Goal: Check status: Check status

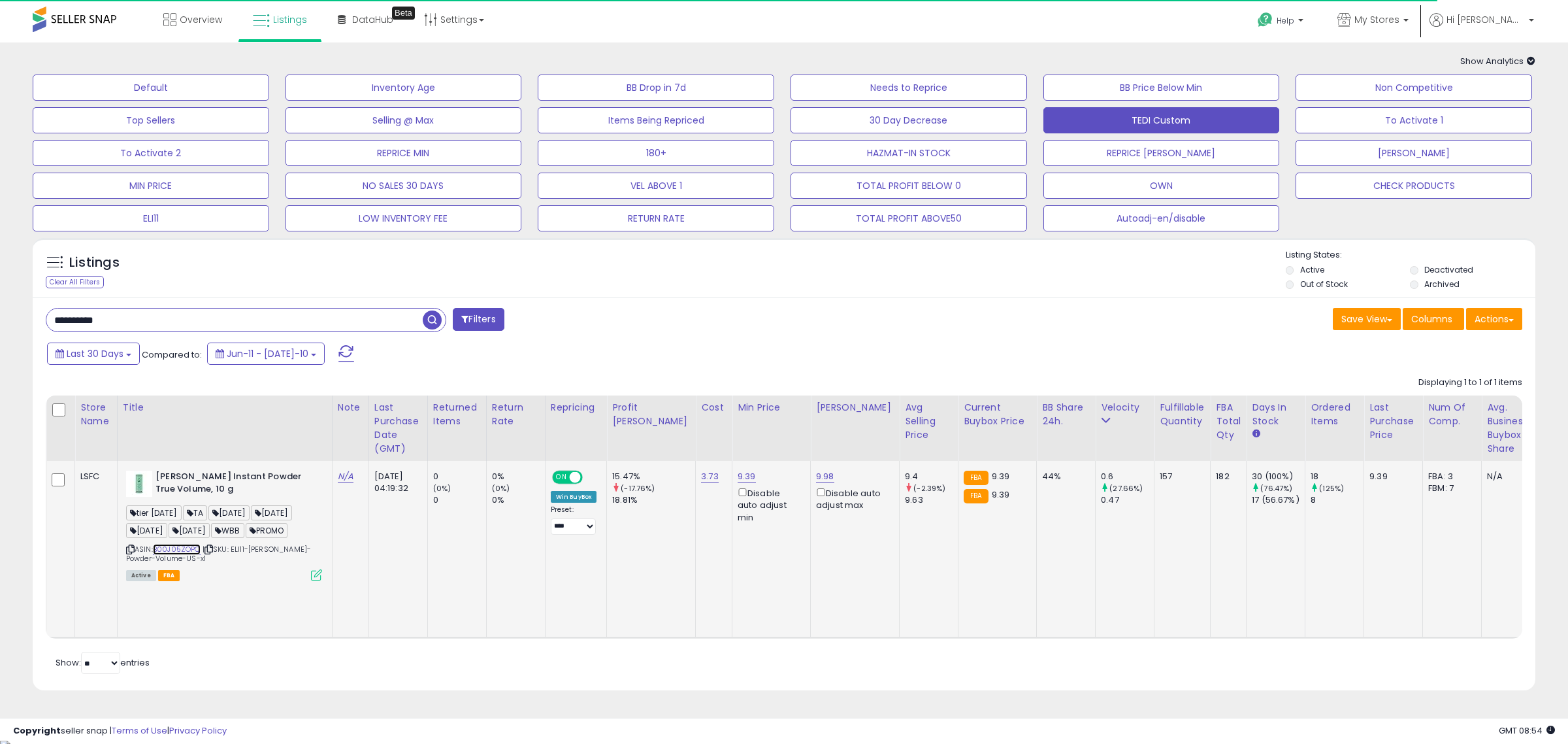
click at [175, 554] on link "B00J05ZOPC" at bounding box center [176, 550] width 47 height 11
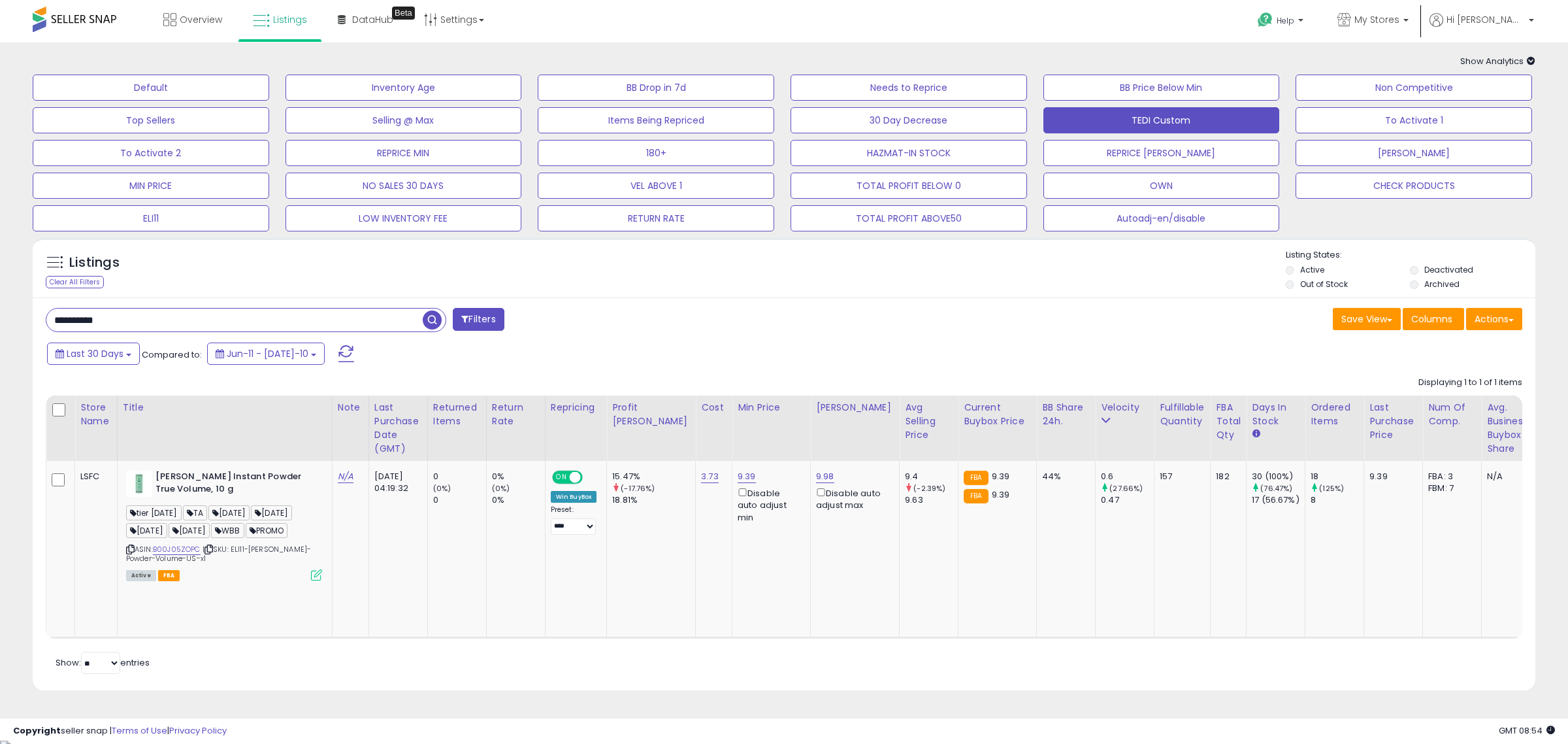
click at [187, 322] on input "**********" at bounding box center [235, 320] width 376 height 23
paste input "text"
type input "**********"
drag, startPoint x: 1031, startPoint y: 472, endPoint x: 1001, endPoint y: 487, distance: 33.5
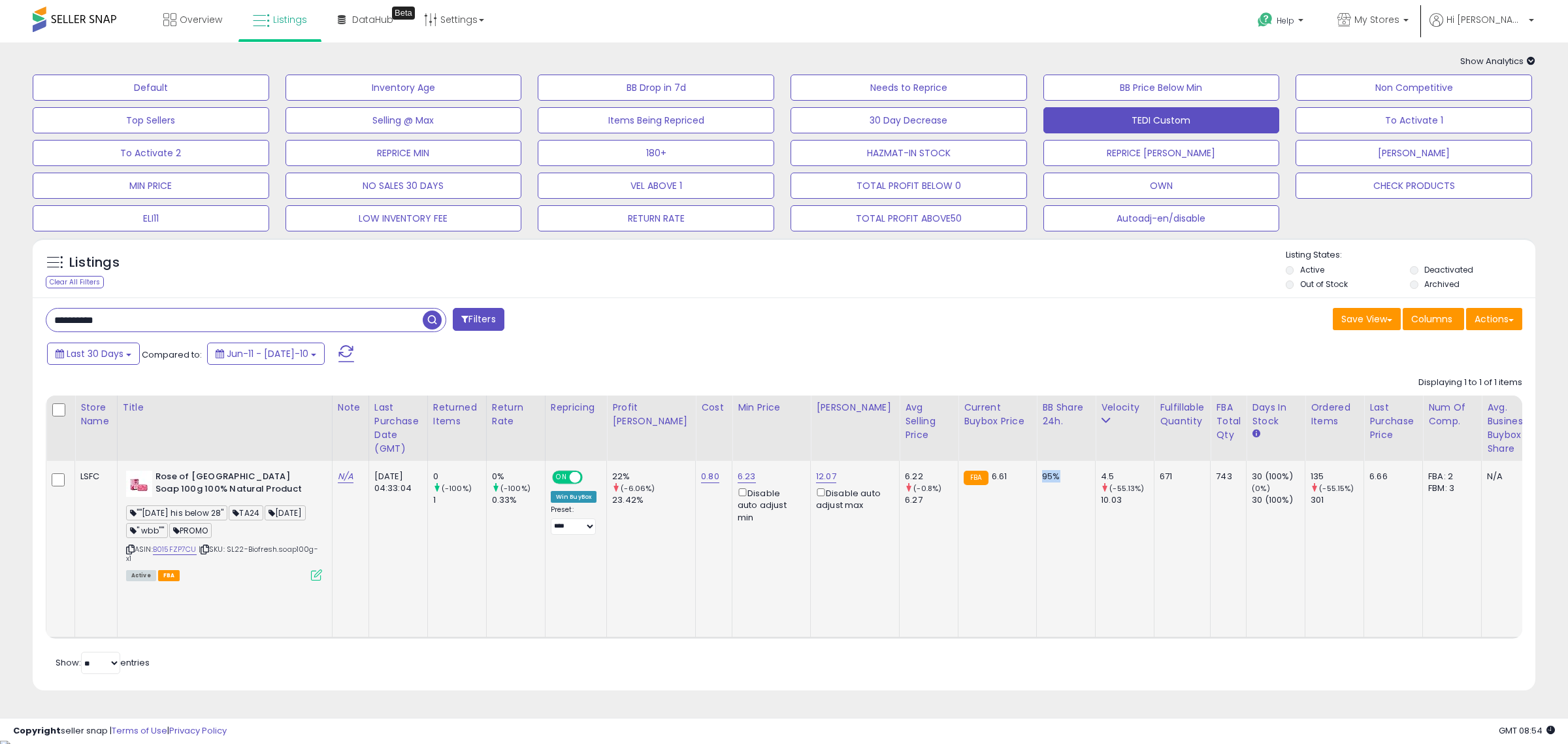
click at [1036, 478] on td "95%" at bounding box center [1065, 549] width 59 height 177
click at [86, 354] on span "Last 30 Days" at bounding box center [95, 354] width 57 height 13
type input "**********"
click at [99, 385] on li "Last 7 Days" at bounding box center [105, 380] width 105 height 18
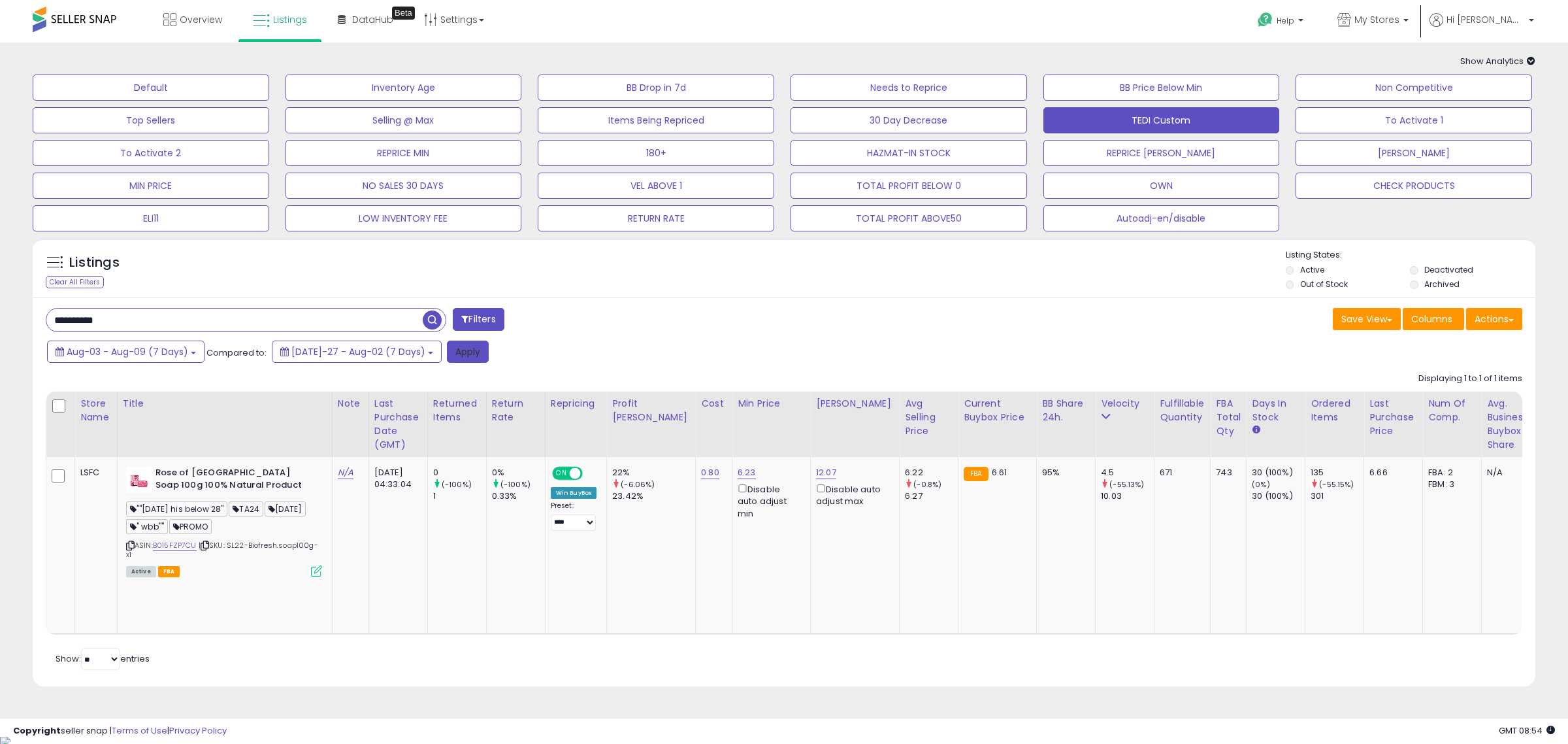
click at [447, 354] on button "Apply" at bounding box center [467, 351] width 42 height 22
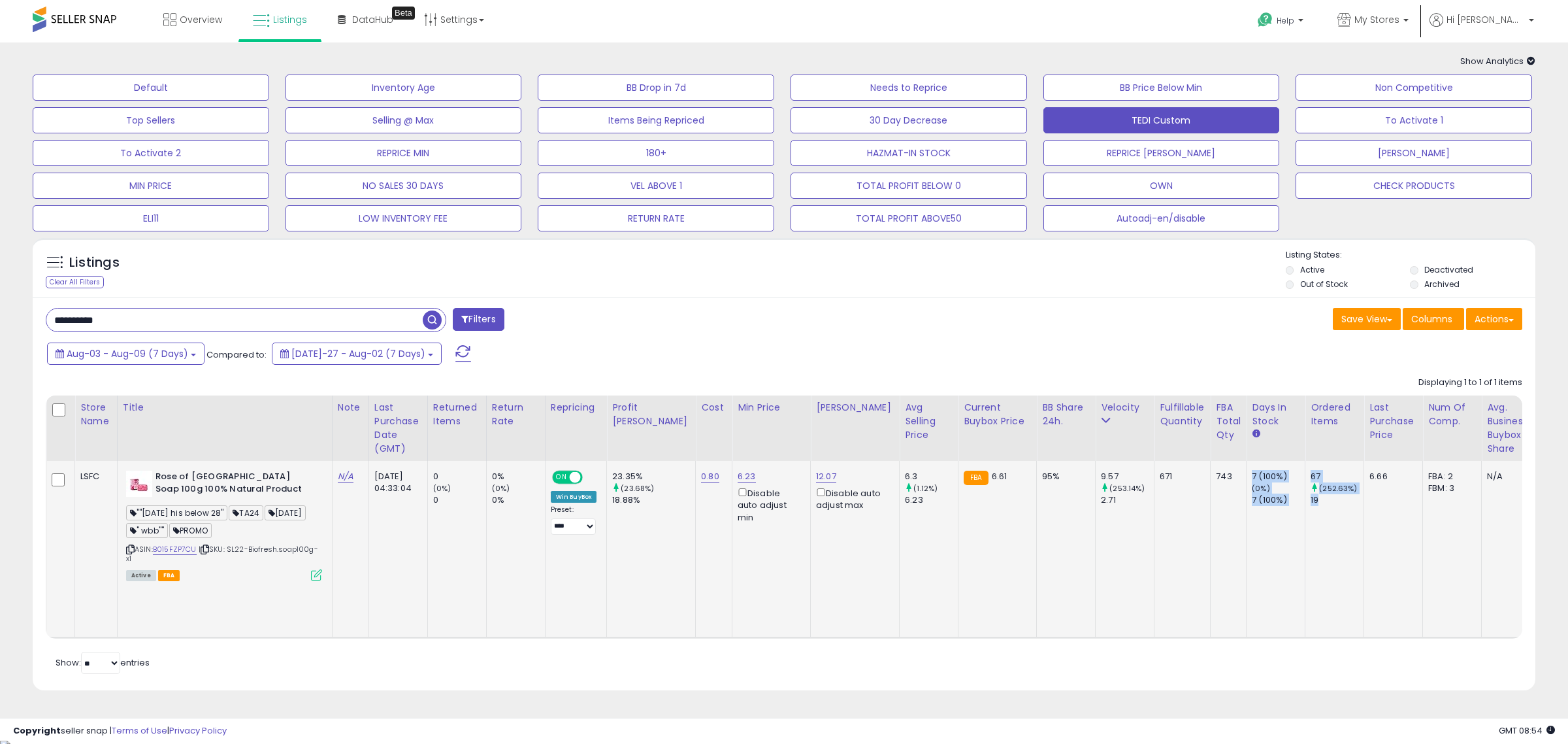
drag, startPoint x: 1263, startPoint y: 500, endPoint x: 1188, endPoint y: 507, distance: 75.3
click at [1188, 507] on tr "LSFC Rose of Bulgaria Soap 100g 100% Natural Product ""[DATE] his below 28" TA2…" at bounding box center [1158, 549] width 2223 height 177
click at [1246, 523] on td "7 (100%) (0%) 7 (100%)" at bounding box center [1275, 549] width 59 height 177
click at [1305, 511] on td "67 (252.63%) 19" at bounding box center [1334, 549] width 59 height 177
click at [1311, 495] on div "67 (252.63%) 19" at bounding box center [1332, 488] width 43 height 36
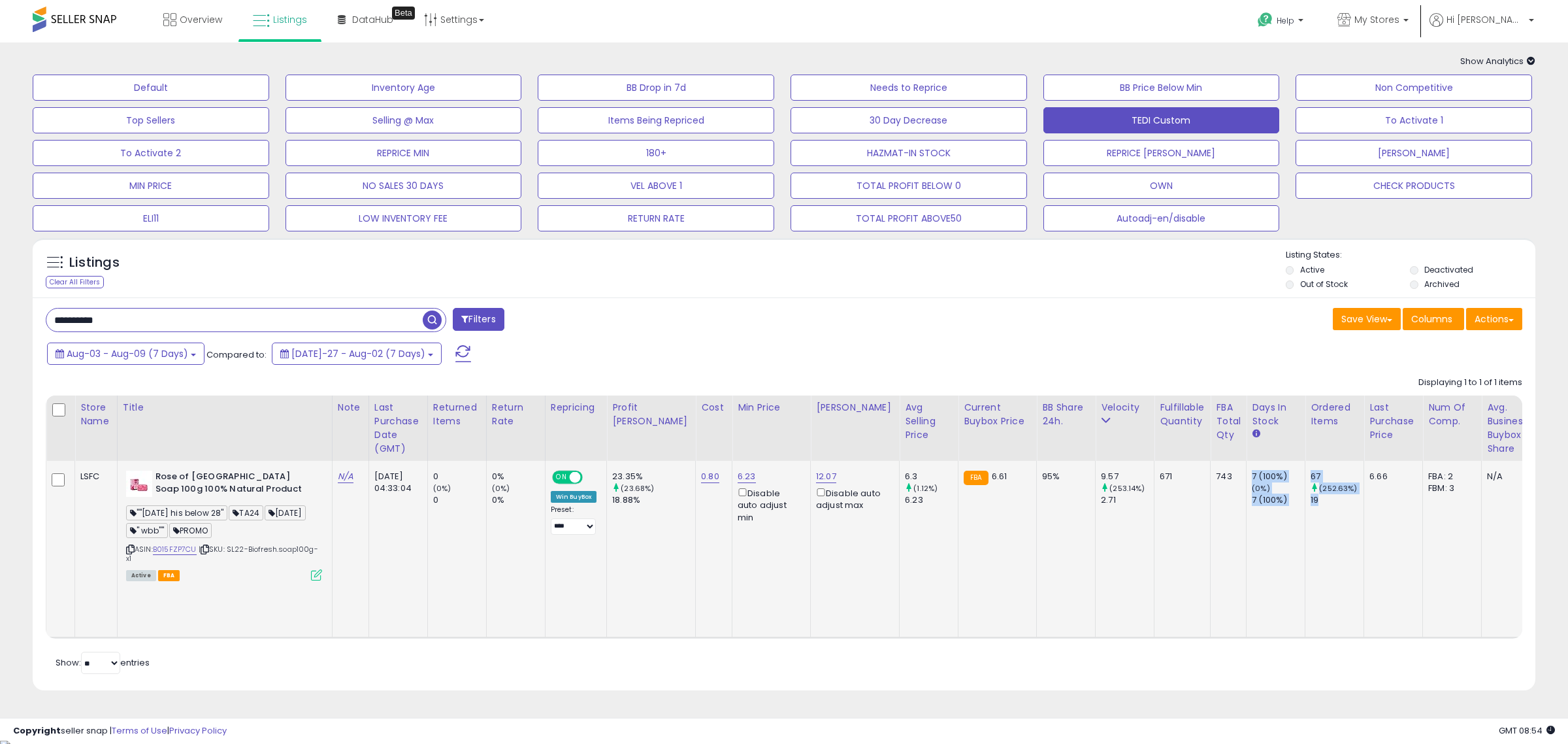
click at [1311, 505] on div "19" at bounding box center [1337, 500] width 53 height 12
drag, startPoint x: 1263, startPoint y: 502, endPoint x: 1282, endPoint y: 499, distance: 19.2
click at [1282, 501] on tr "LSFC Rose of Bulgaria Soap 100g 100% Natural Product ""[DATE] his below 28" TA2…" at bounding box center [1158, 549] width 2223 height 177
click at [1311, 478] on div "67" at bounding box center [1337, 476] width 53 height 12
click at [151, 295] on div "Listings Clear All Filters" at bounding box center [783, 267] width 1502 height 60
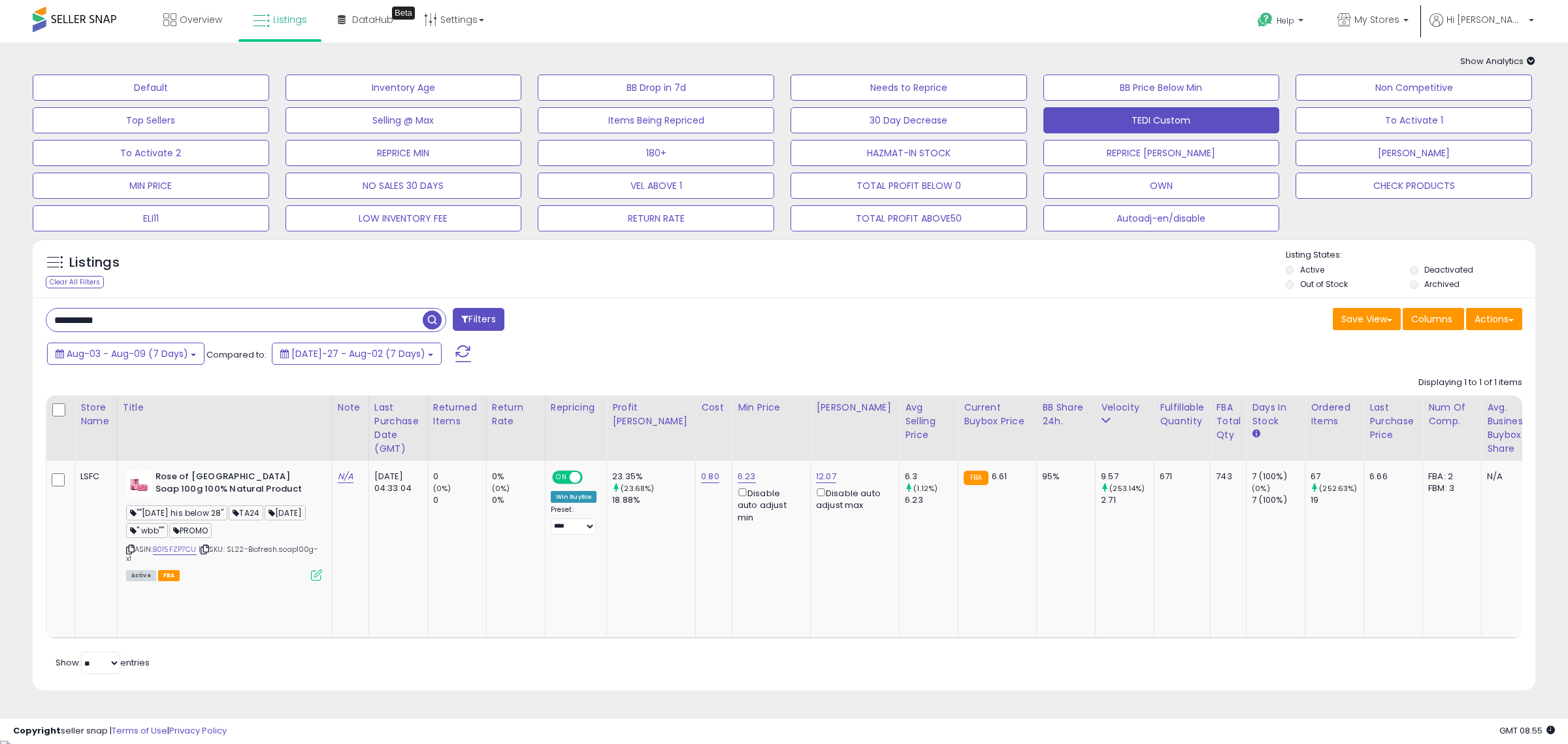
click at [146, 325] on input "**********" at bounding box center [235, 320] width 376 height 23
paste input "text"
drag, startPoint x: 1209, startPoint y: 475, endPoint x: 1219, endPoint y: 475, distance: 10.0
click at [1251, 475] on div "3 (42.86%)" at bounding box center [1277, 476] width 53 height 12
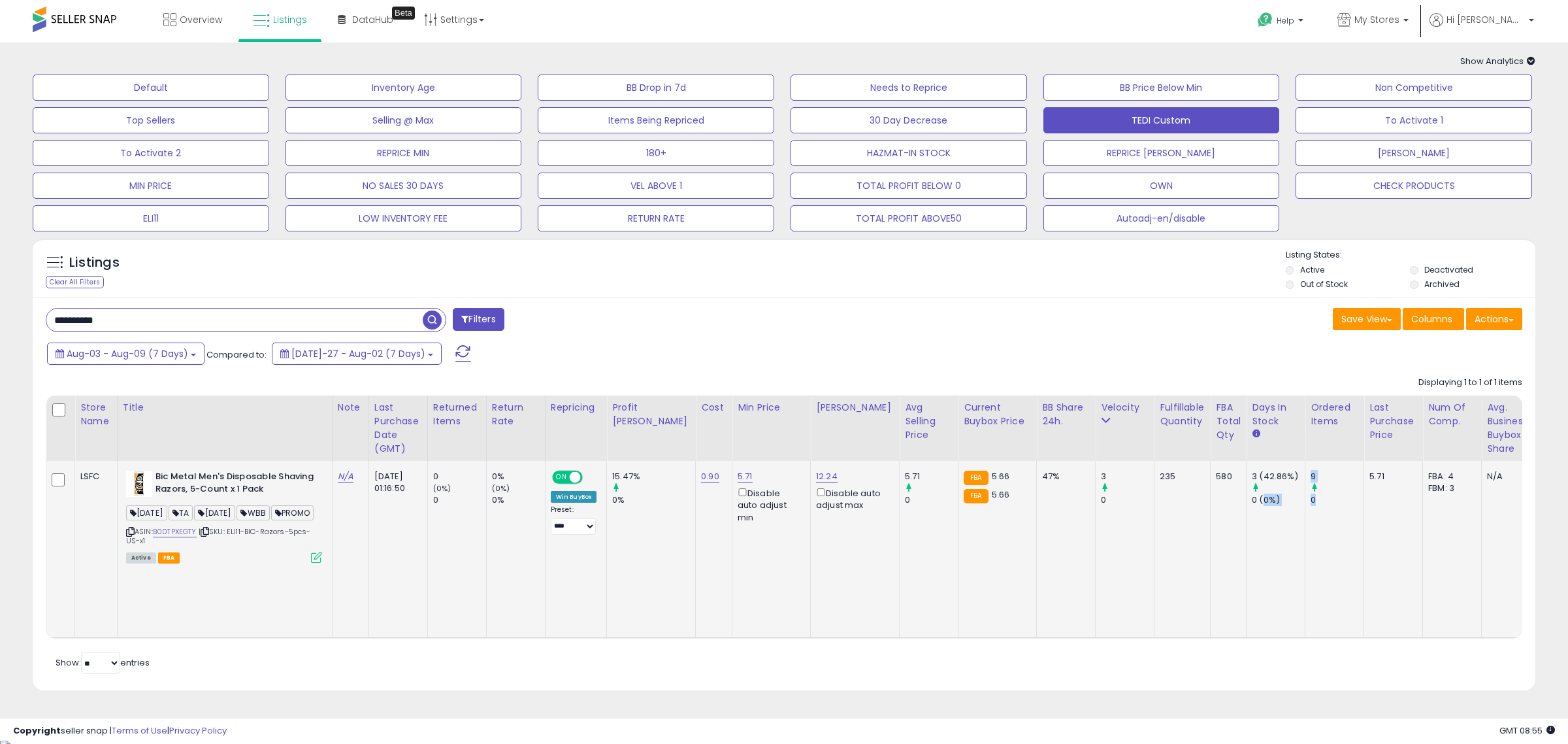
drag, startPoint x: 1266, startPoint y: 500, endPoint x: 1220, endPoint y: 498, distance: 46.0
click at [1220, 498] on tr "LSFC Bic Metal Men's Disposable Shaving Razors, 5-Count x 1 Pack [DATE] TA [DAT…" at bounding box center [1153, 549] width 2213 height 177
click at [1246, 523] on td "3 (42.86%) 0 (0%)" at bounding box center [1275, 549] width 59 height 177
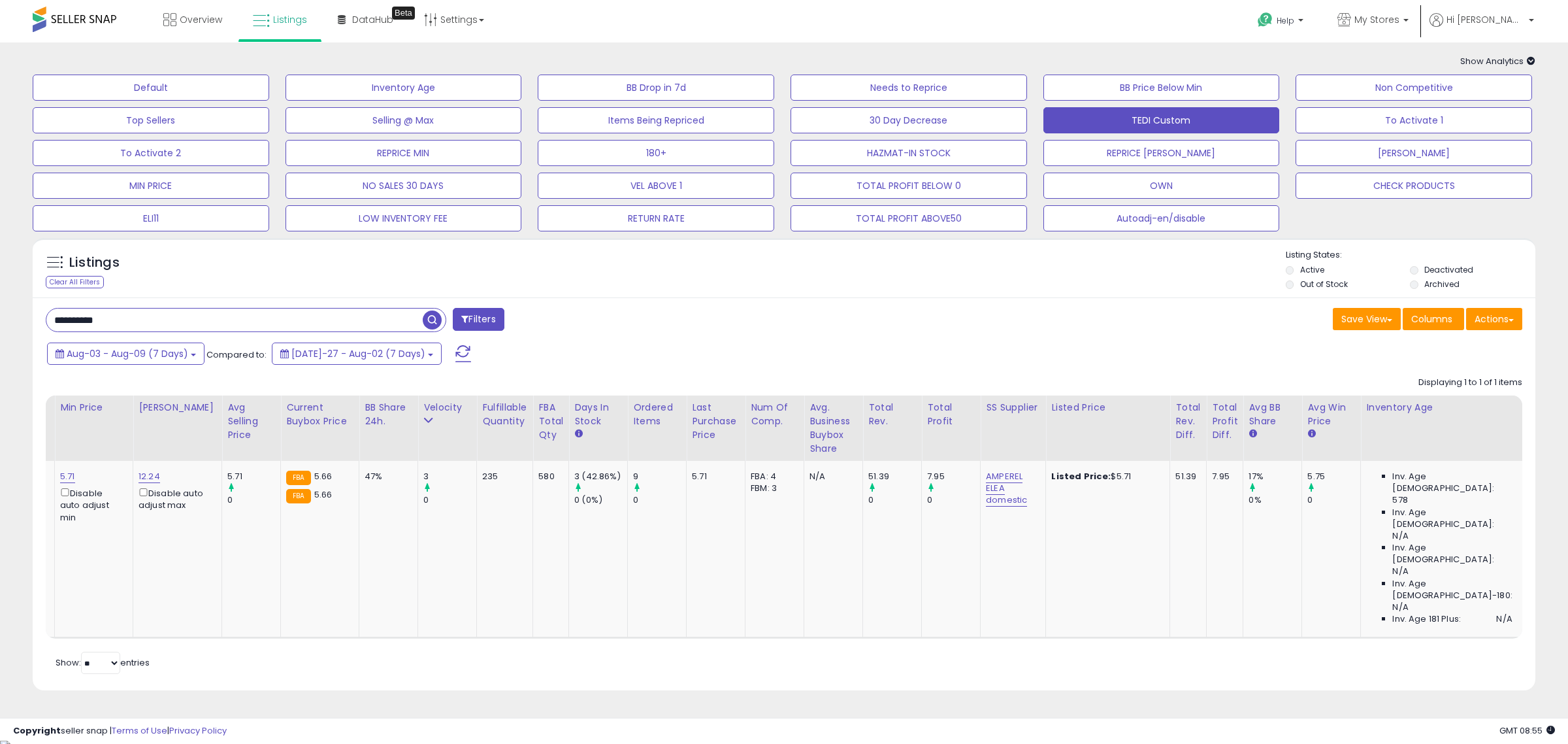
scroll to position [0, 677]
drag, startPoint x: 1214, startPoint y: 476, endPoint x: 1198, endPoint y: 479, distance: 16.3
click at [1199, 477] on tr "LSFC Bic Metal Men's Disposable Shaving Razors, 5-Count x 1 Pack [DATE] TA [DAT…" at bounding box center [475, 549] width 2213 height 177
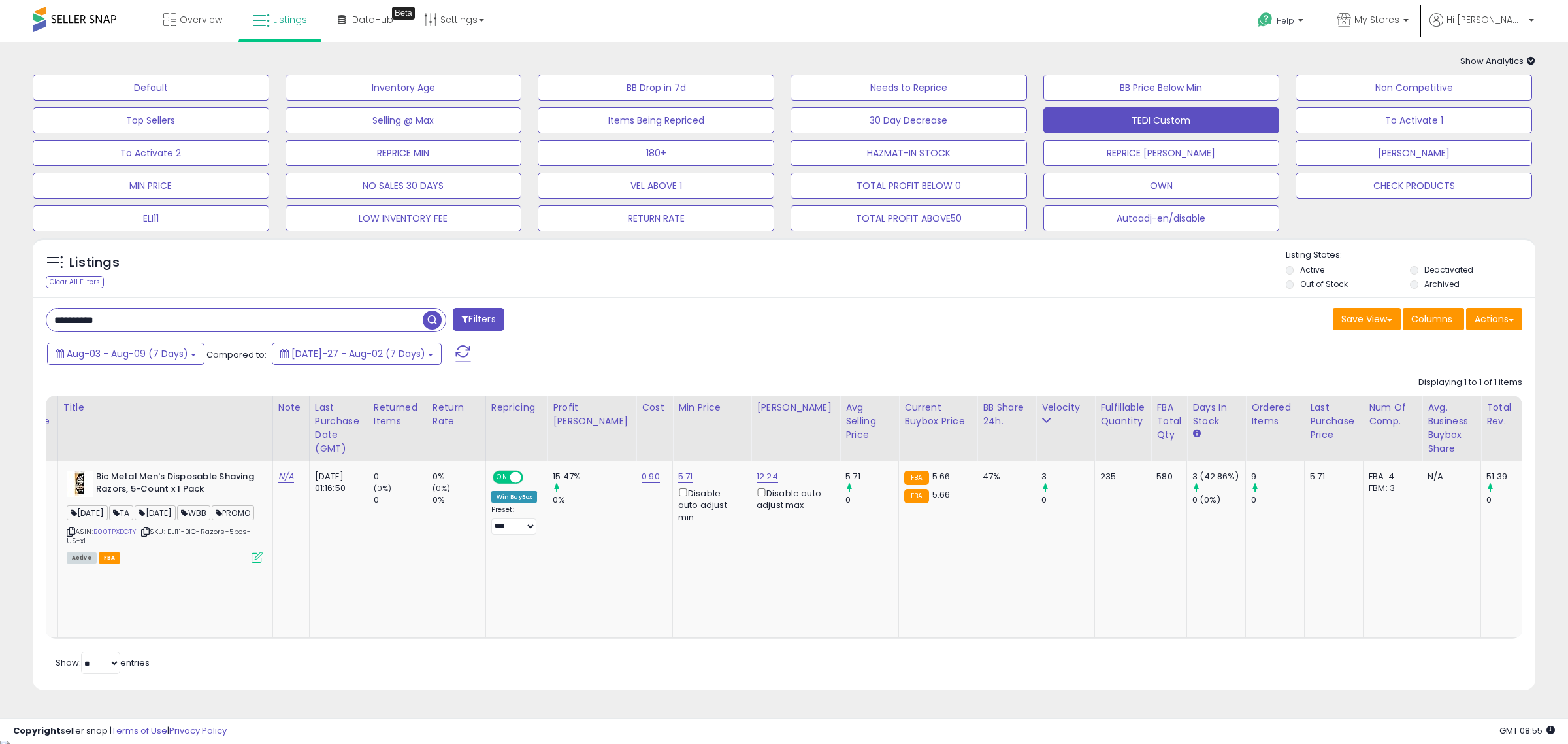
scroll to position [0, 0]
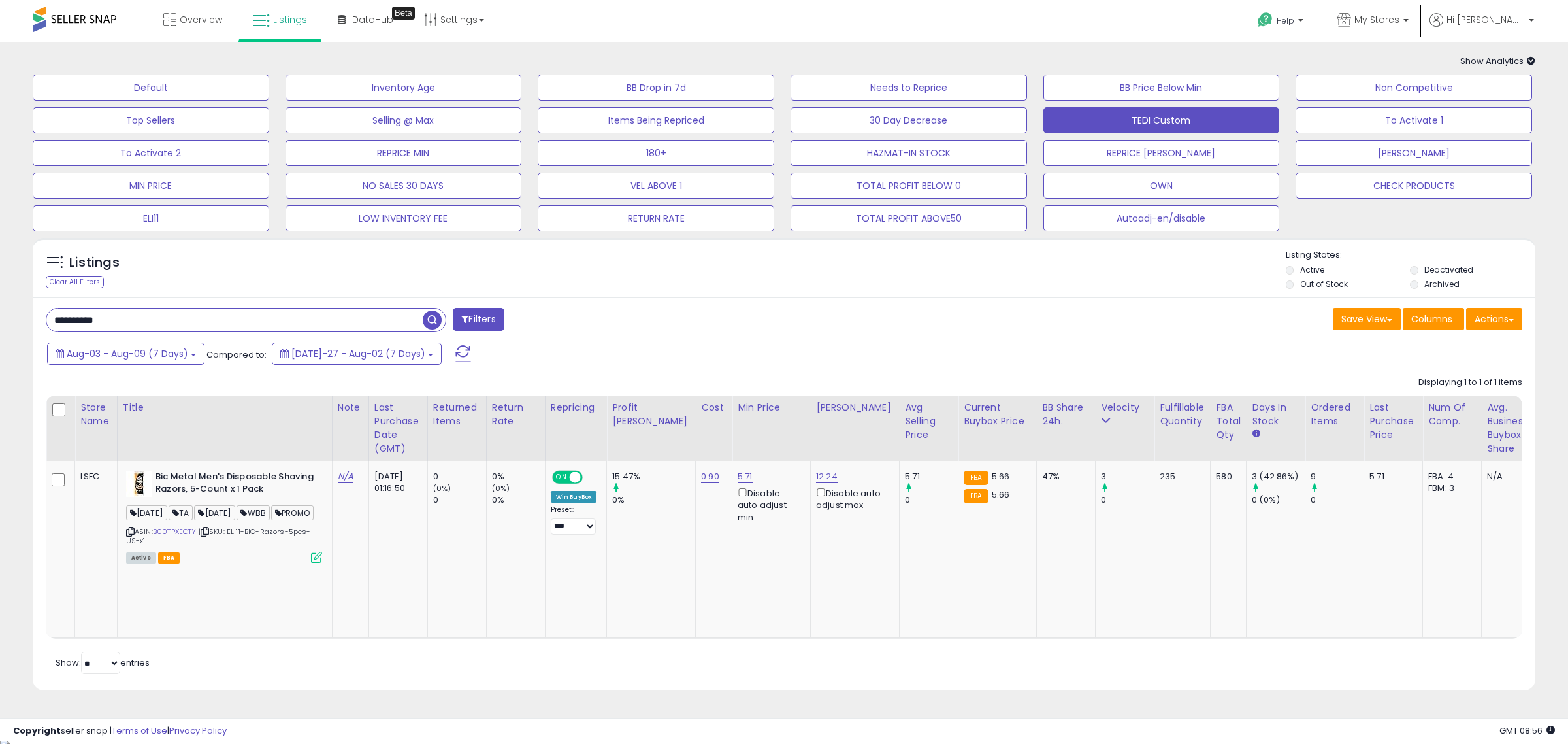
click at [189, 327] on input "**********" at bounding box center [235, 320] width 376 height 23
paste input "text"
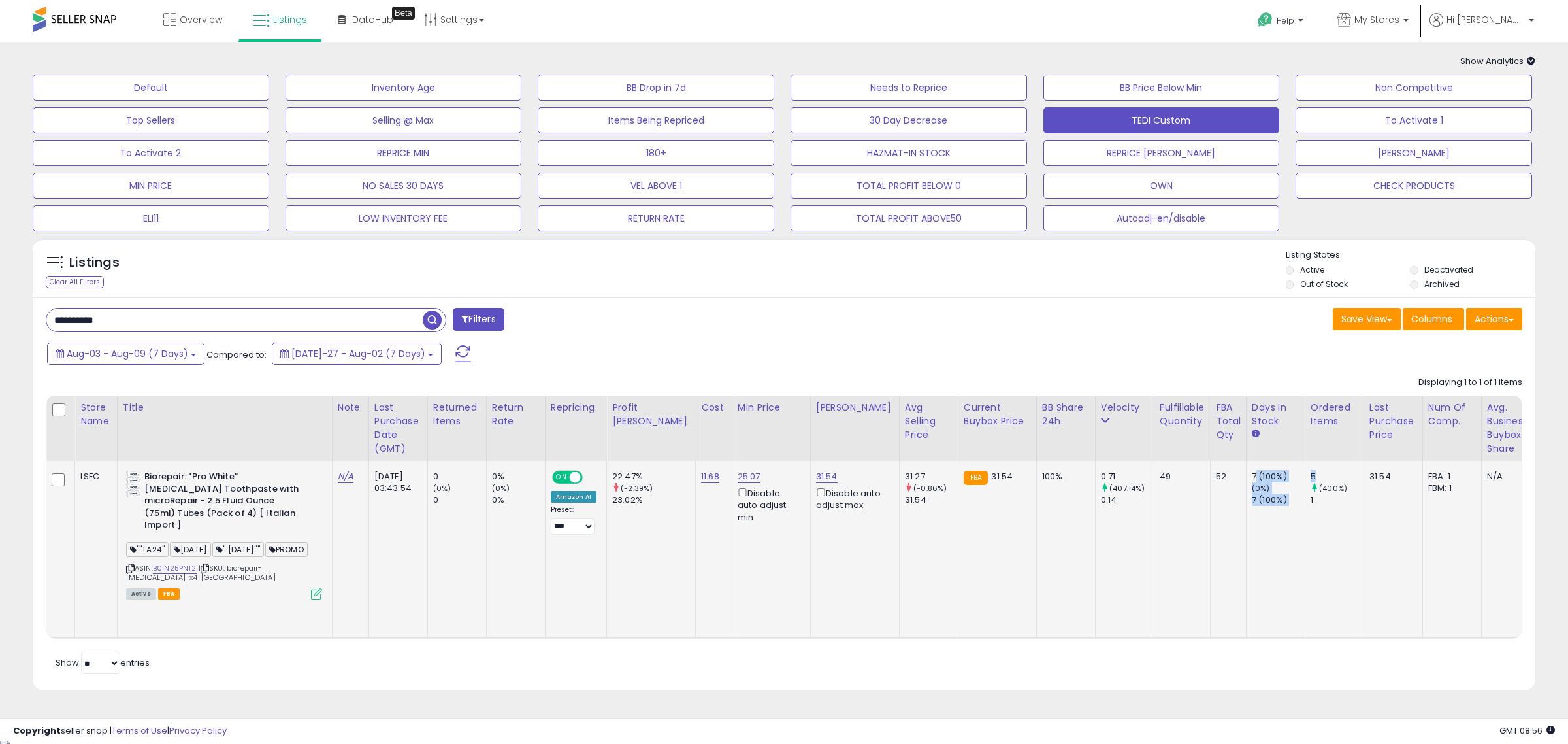
drag, startPoint x: 1271, startPoint y: 476, endPoint x: 1207, endPoint y: 504, distance: 69.9
click at [1212, 472] on tr "LSFC Biorepair: "Pro White" [MEDICAL_DATA] Toothpaste with microRepair - 2.5 Fl…" at bounding box center [1156, 549] width 2218 height 177
click at [1246, 546] on td "7 (100%) (0%) 7 (100%)" at bounding box center [1275, 549] width 59 height 177
drag, startPoint x: 1266, startPoint y: 472, endPoint x: 1282, endPoint y: 474, distance: 16.1
click at [1311, 474] on div "5" at bounding box center [1337, 476] width 53 height 12
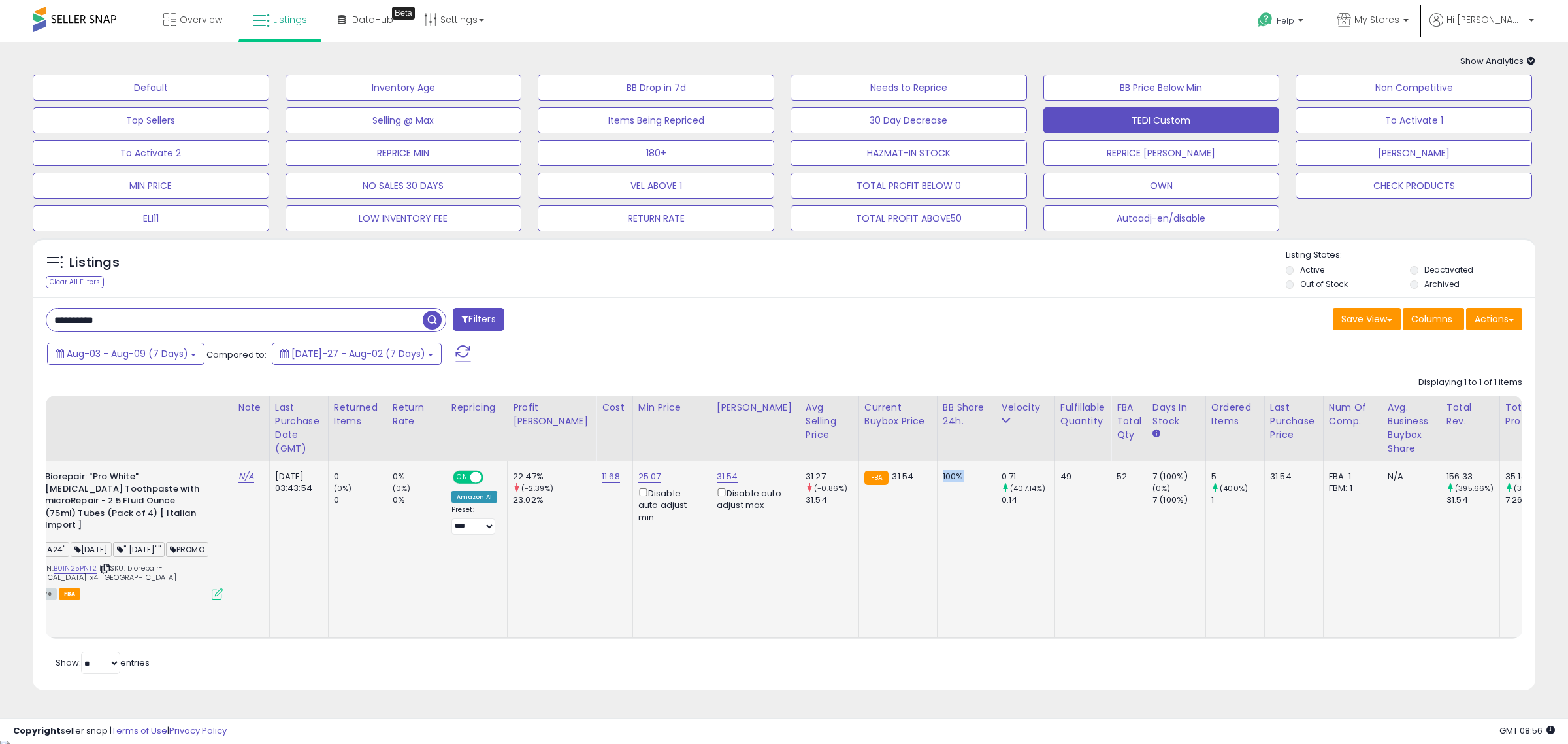
drag, startPoint x: 923, startPoint y: 475, endPoint x: 897, endPoint y: 531, distance: 61.7
click at [870, 478] on tr "LSFC Biorepair: "Pro White" [MEDICAL_DATA] Toothpaste with microRepair - 2.5 Fl…" at bounding box center [1056, 549] width 2218 height 177
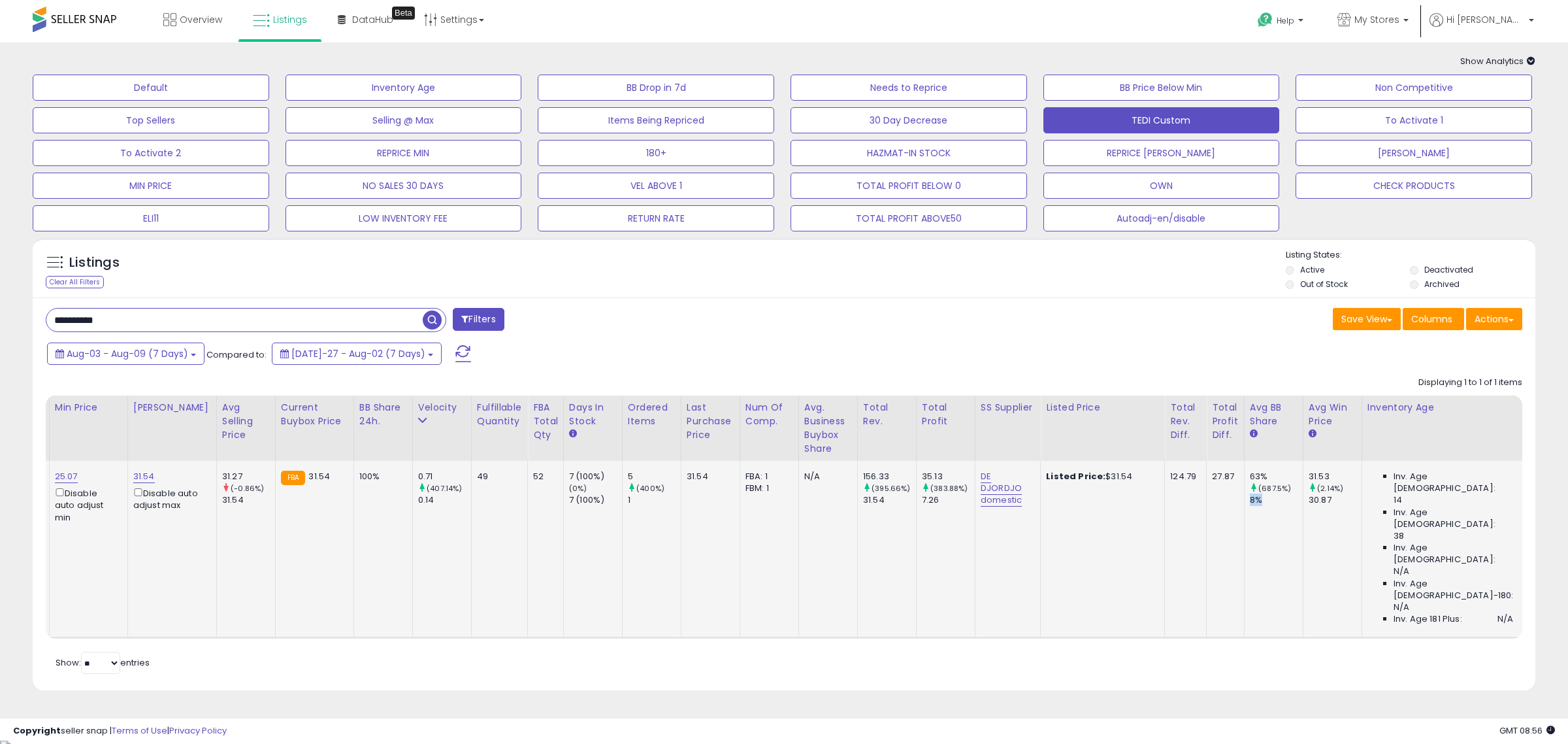
drag, startPoint x: 1202, startPoint y: 504, endPoint x: 1212, endPoint y: 499, distance: 11.2
click at [1244, 502] on td "63% (687.5%) 8%" at bounding box center [1272, 549] width 59 height 177
drag, startPoint x: 1225, startPoint y: 471, endPoint x: 1196, endPoint y: 472, distance: 29.0
click at [1193, 472] on tr "LSFC Biorepair: "Pro White" [MEDICAL_DATA] Toothpaste with microRepair - 2.5 Fl…" at bounding box center [473, 549] width 2218 height 177
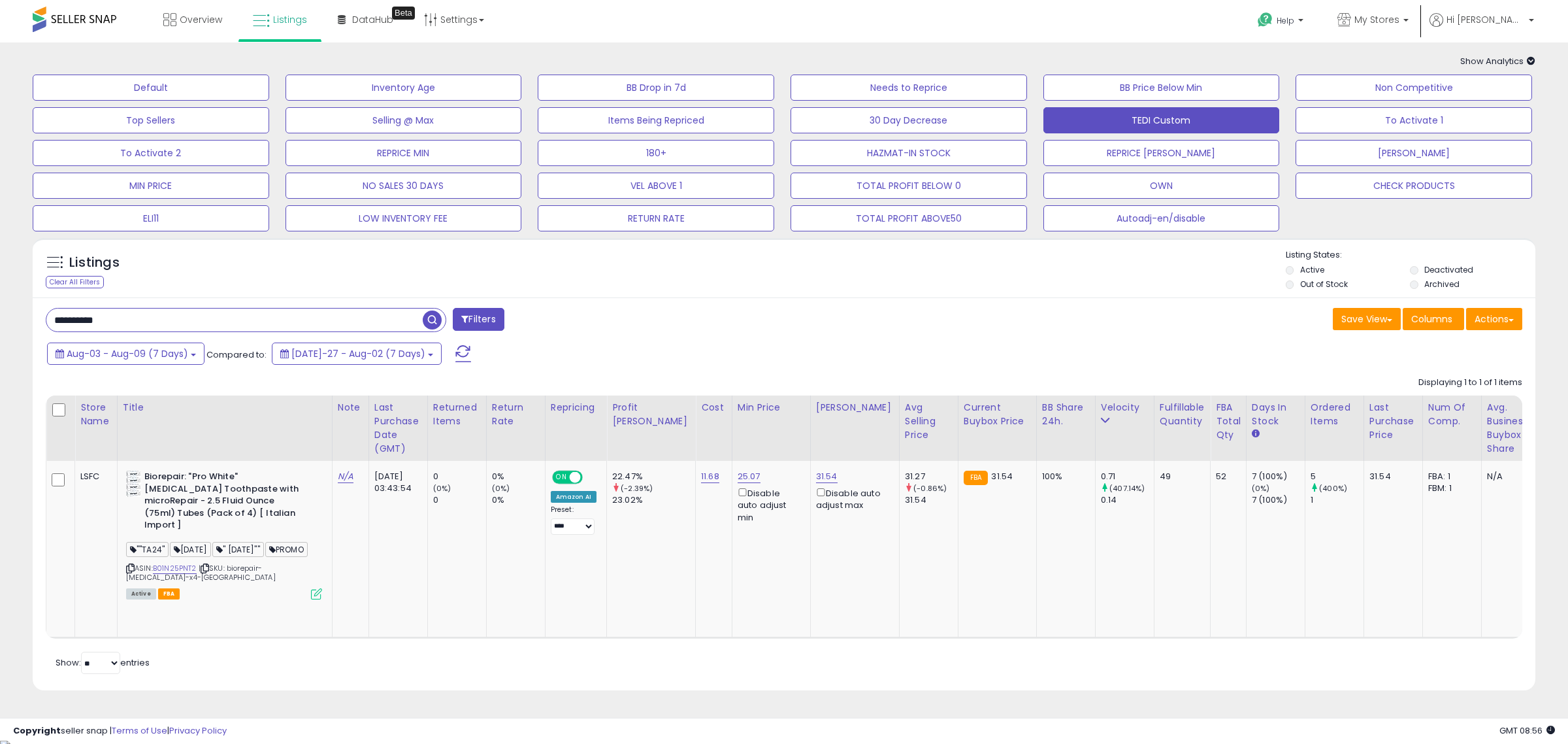
click at [606, 667] on div "**********" at bounding box center [783, 493] width 1502 height 393
click at [212, 312] on input "**********" at bounding box center [235, 320] width 376 height 23
paste input "text"
type input "**********"
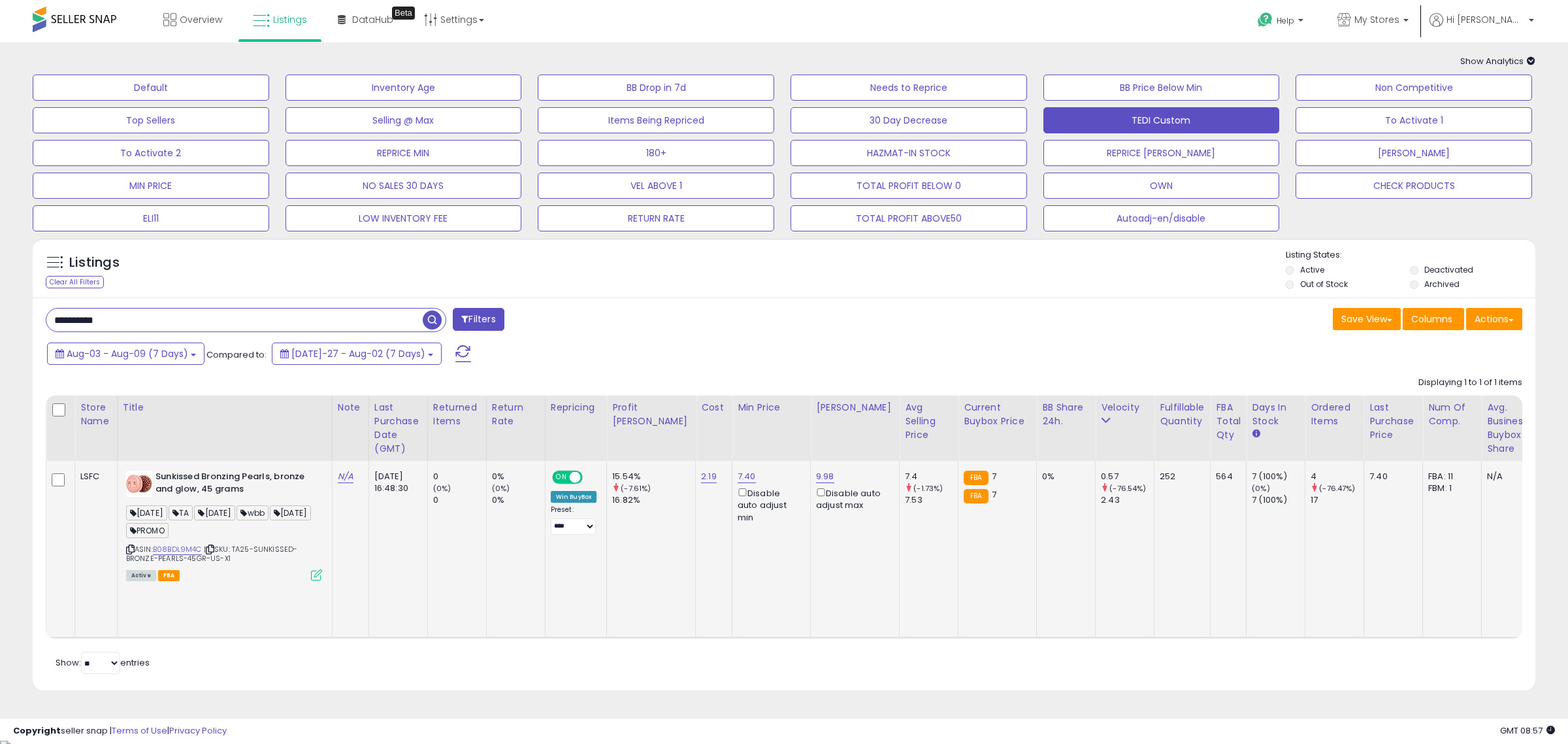
click at [318, 576] on icon at bounding box center [317, 575] width 11 height 11
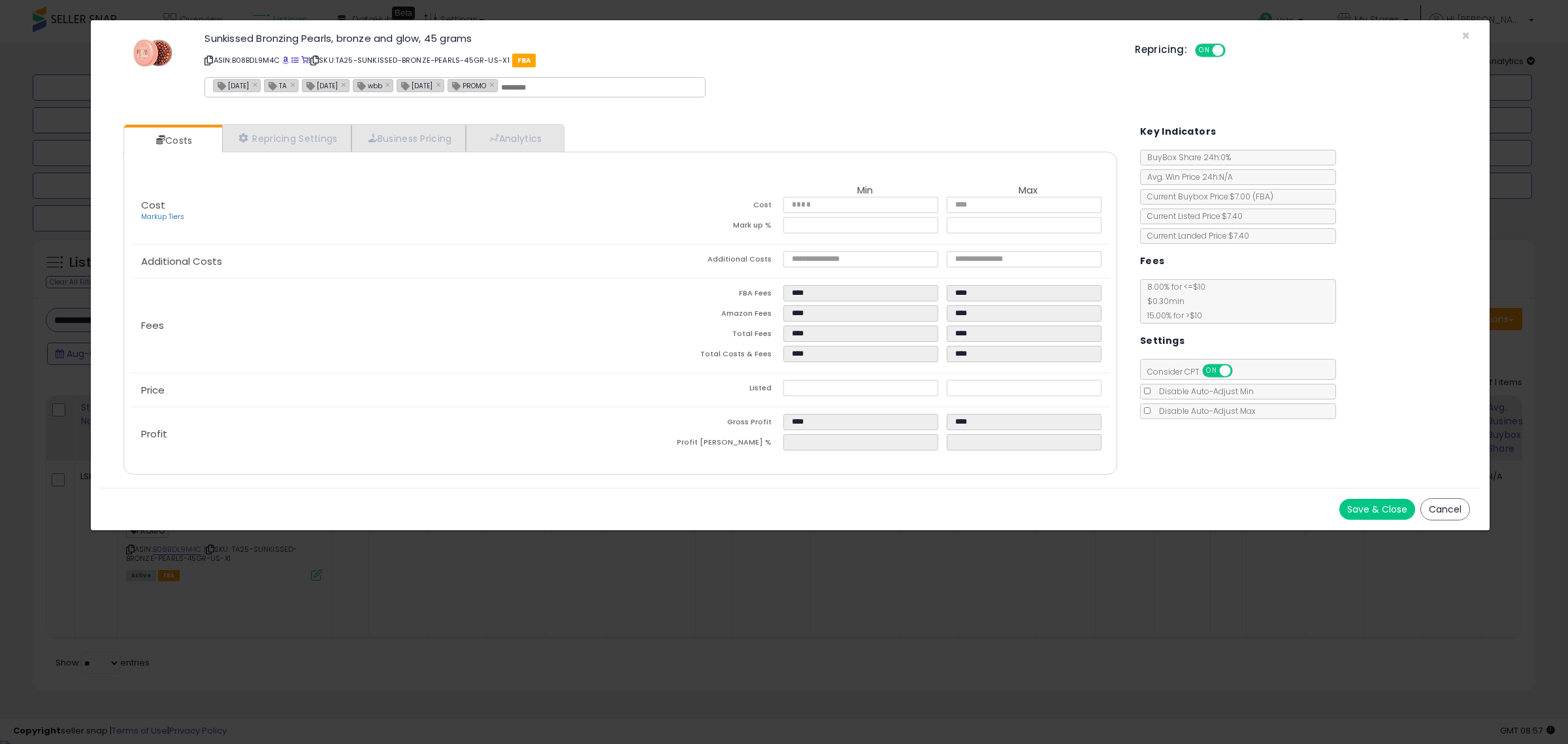
click at [351, 598] on div "× Close Sunkissed Bronzing Pearls, bronze and glow, 45 grams ASIN: B08BDL9M4C |…" at bounding box center [784, 372] width 1568 height 744
